Goal: Transaction & Acquisition: Purchase product/service

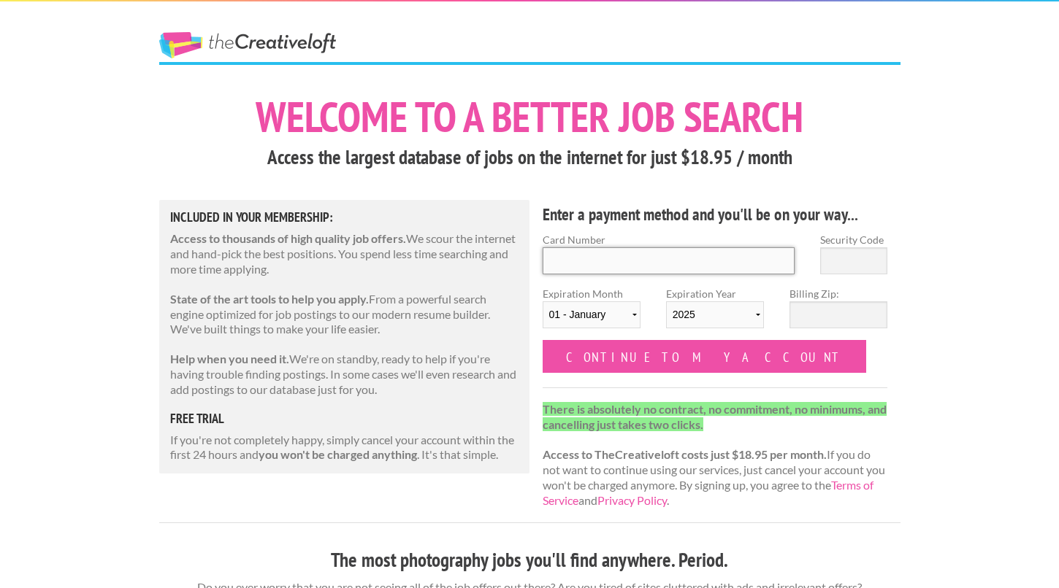
click at [745, 270] on input "Card Number" at bounding box center [668, 260] width 253 height 27
type input "[CREDIT_CARD_NUMBER]"
select select "07"
select select "2028"
click at [664, 266] on input "[CREDIT_CARD_NUMBER]" at bounding box center [668, 260] width 253 height 27
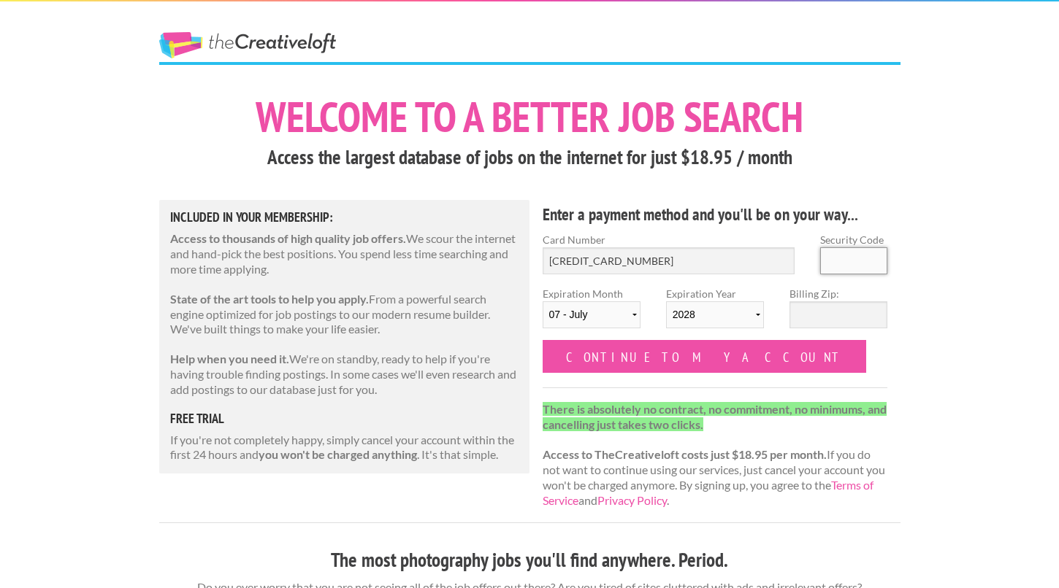
type input "326"
click at [818, 324] on input "Billing Zip:" at bounding box center [838, 315] width 98 height 27
type input "60045"
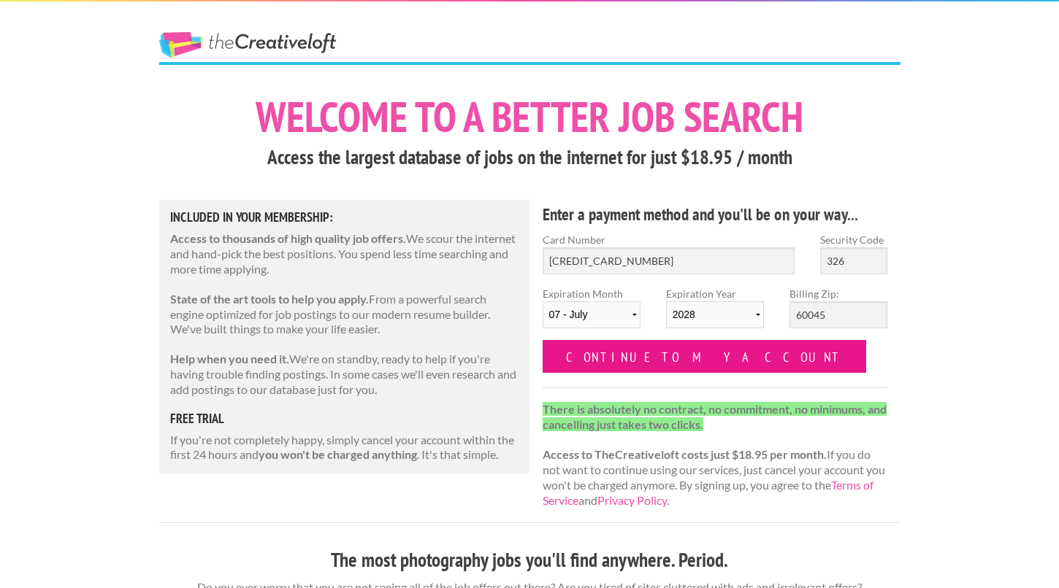
click at [665, 358] on input "Continue to my account" at bounding box center [704, 356] width 324 height 33
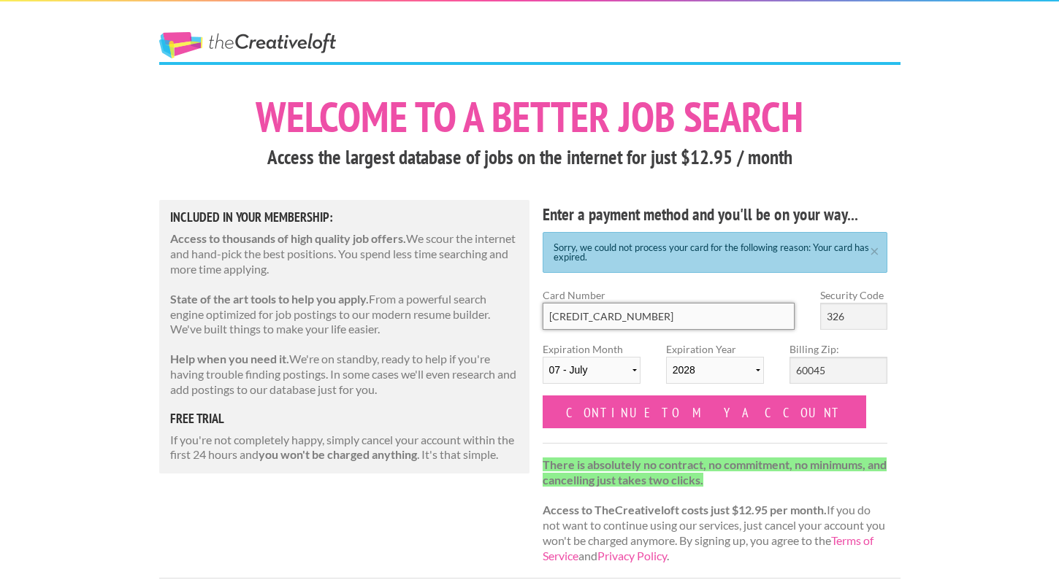
click at [693, 319] on input "[CREDIT_CARD_NUMBER]" at bounding box center [668, 316] width 253 height 27
type input "[CREDIT_CARD_NUMBER]"
select select "03"
select select "2026"
